Goal: Information Seeking & Learning: Learn about a topic

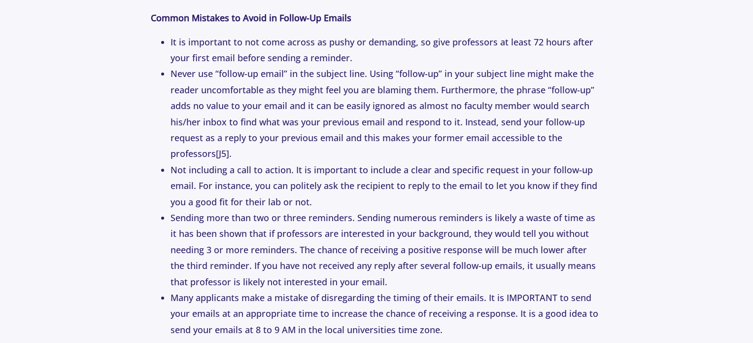
scroll to position [2318, 0]
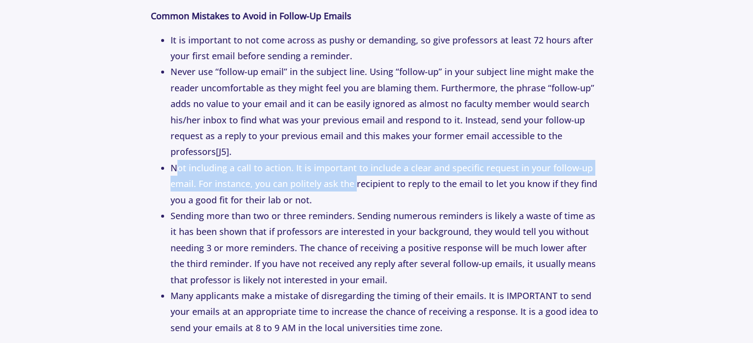
drag, startPoint x: 177, startPoint y: 171, endPoint x: 355, endPoint y: 178, distance: 178.2
click at [355, 178] on li "Not including a call to action. It is important to include a clear and specific…" at bounding box center [387, 184] width 432 height 48
click at [355, 181] on li "Not including a call to action. It is important to include a clear and specific…" at bounding box center [387, 184] width 432 height 48
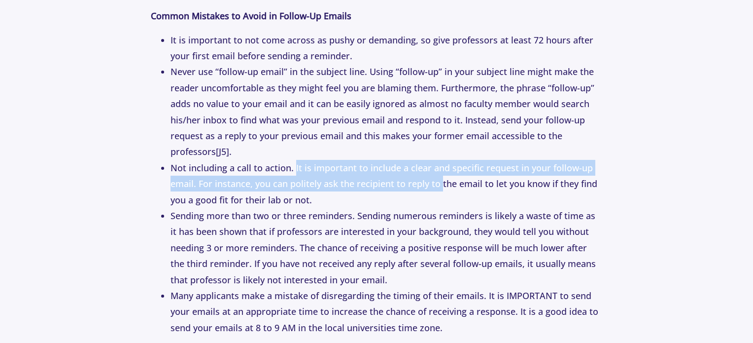
drag, startPoint x: 294, startPoint y: 169, endPoint x: 439, endPoint y: 177, distance: 145.7
click at [439, 177] on li "Not including a call to action. It is important to include a clear and specific…" at bounding box center [387, 184] width 432 height 48
click at [422, 177] on li "Not including a call to action. It is important to include a clear and specific…" at bounding box center [387, 184] width 432 height 48
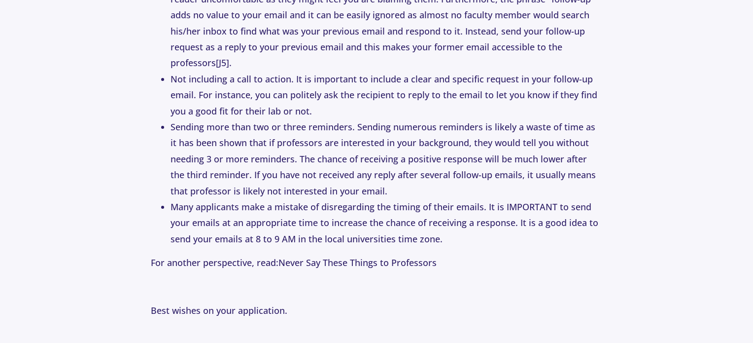
scroll to position [2416, 0]
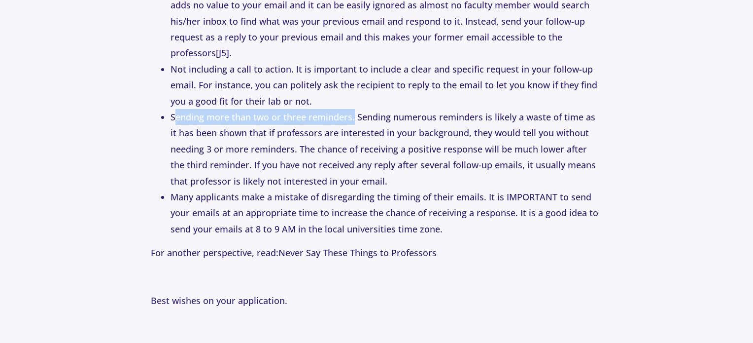
drag, startPoint x: 174, startPoint y: 118, endPoint x: 353, endPoint y: 125, distance: 179.1
click at [353, 125] on li "Sending more than two or three reminders. Sending numerous reminders is likely …" at bounding box center [387, 149] width 432 height 80
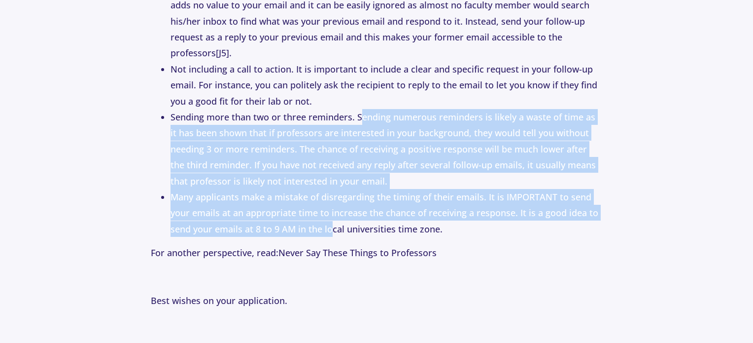
drag, startPoint x: 359, startPoint y: 120, endPoint x: 328, endPoint y: 230, distance: 114.6
click at [328, 230] on ul "It is important to not come across as pushy or demanding, so give professors at…" at bounding box center [377, 85] width 452 height 304
click at [356, 256] on link "Never Say These Things to Professors" at bounding box center [358, 253] width 158 height 12
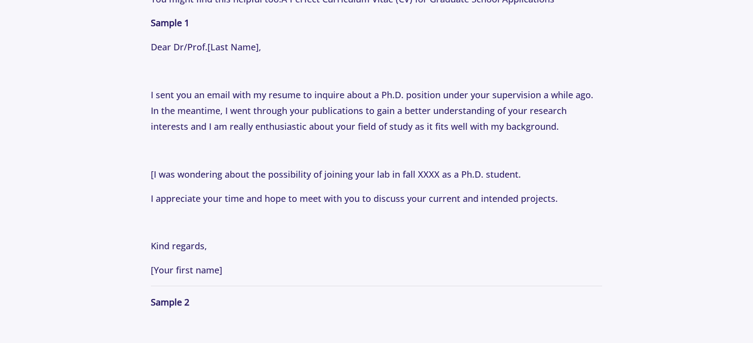
scroll to position [1282, 0]
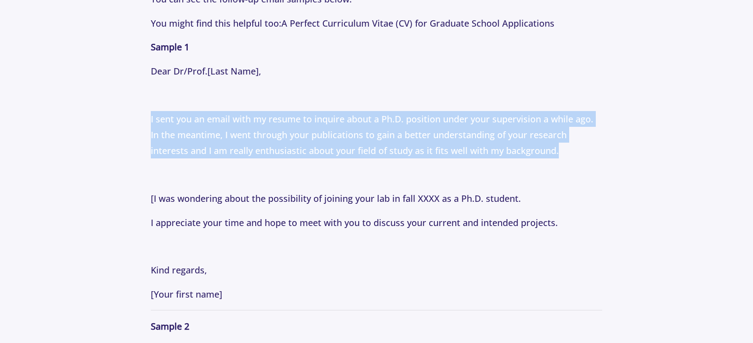
drag, startPoint x: 148, startPoint y: 119, endPoint x: 574, endPoint y: 150, distance: 426.7
click at [574, 150] on section "Tips [DATE] How to Email Professors: Following Up Professionally with Professor…" at bounding box center [376, 340] width 753 height 3086
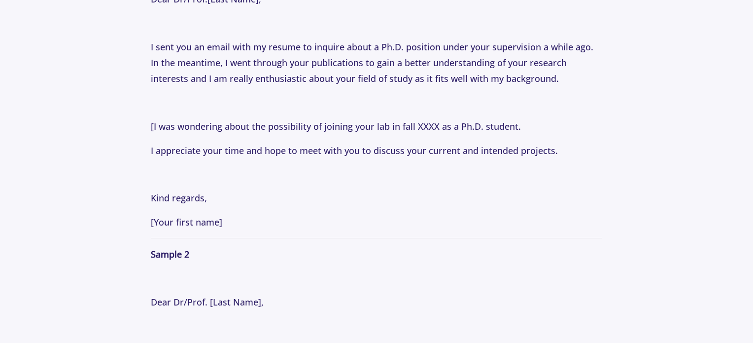
scroll to position [1331, 0]
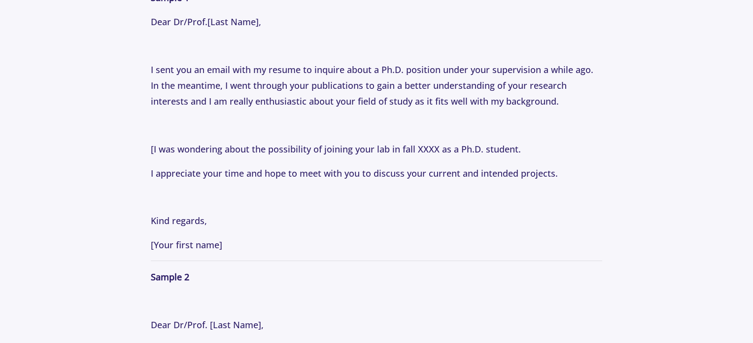
click at [166, 101] on p "I sent you an email with my resume to inquire about a Ph.D. position under your…" at bounding box center [377, 86] width 452 height 48
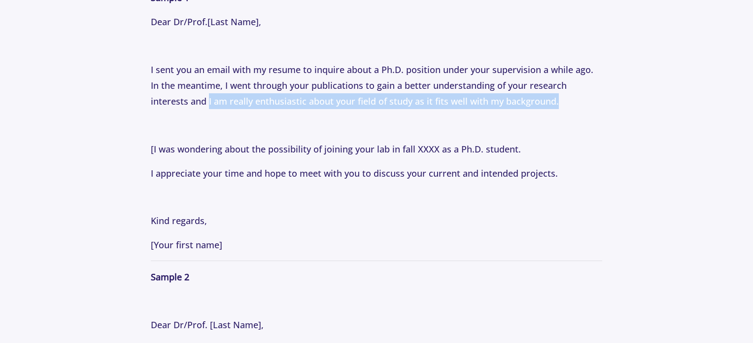
drag, startPoint x: 168, startPoint y: 101, endPoint x: 523, endPoint y: 101, distance: 354.6
click at [523, 101] on p "I sent you an email with my resume to inquire about a Ph.D. position under your…" at bounding box center [377, 86] width 452 height 48
copy p "I am really enthusiastic about your field of study as it fits well with my back…"
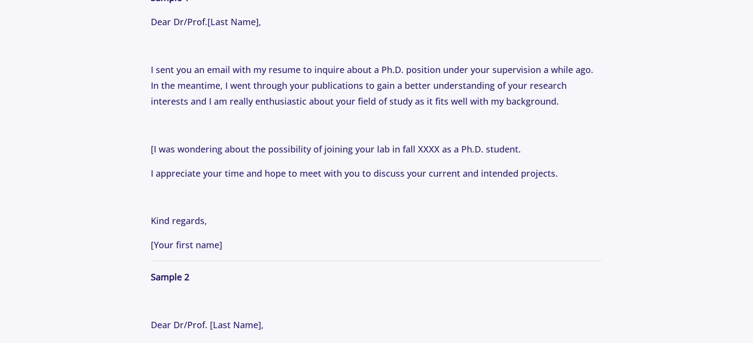
click at [417, 225] on p "Kind regards," at bounding box center [377, 221] width 452 height 16
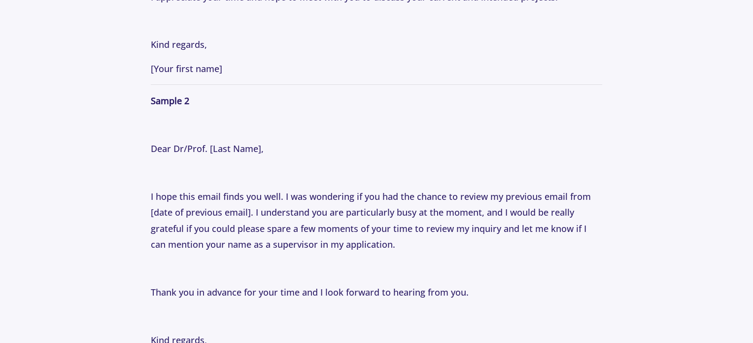
scroll to position [1578, 0]
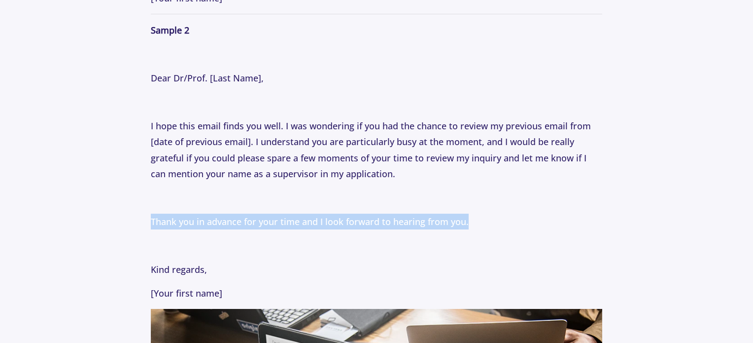
drag, startPoint x: 152, startPoint y: 221, endPoint x: 467, endPoint y: 224, distance: 315.6
click at [467, 224] on p "Thank you in advance for your time and I look forward to hearing from you." at bounding box center [377, 222] width 452 height 16
copy p "Thank you in advance for your time and I look forward to hearing from you."
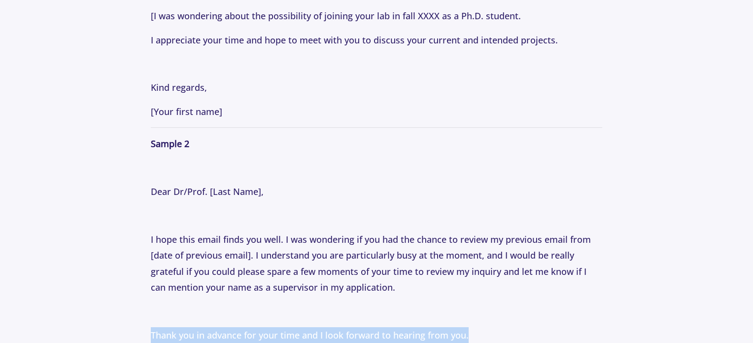
scroll to position [1479, 0]
